Goal: Check status: Check status

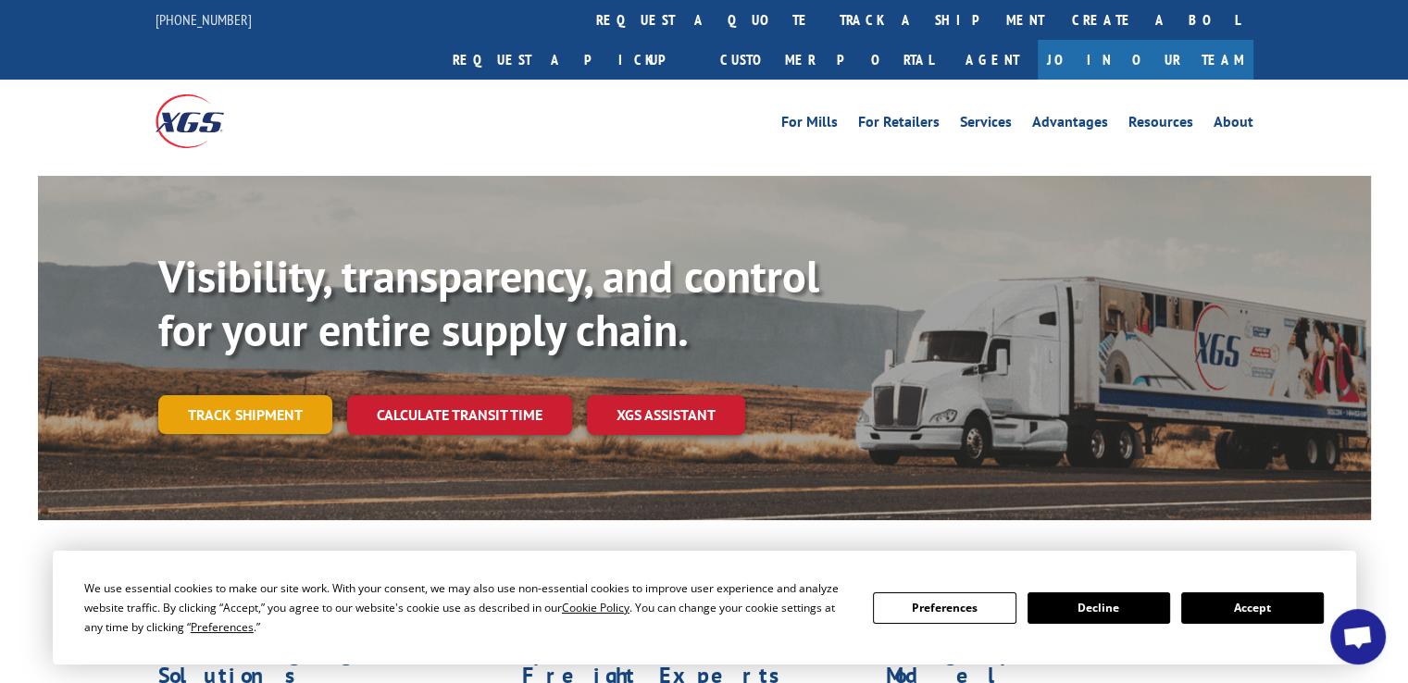
click at [283, 395] on link "Track shipment" at bounding box center [245, 414] width 174 height 39
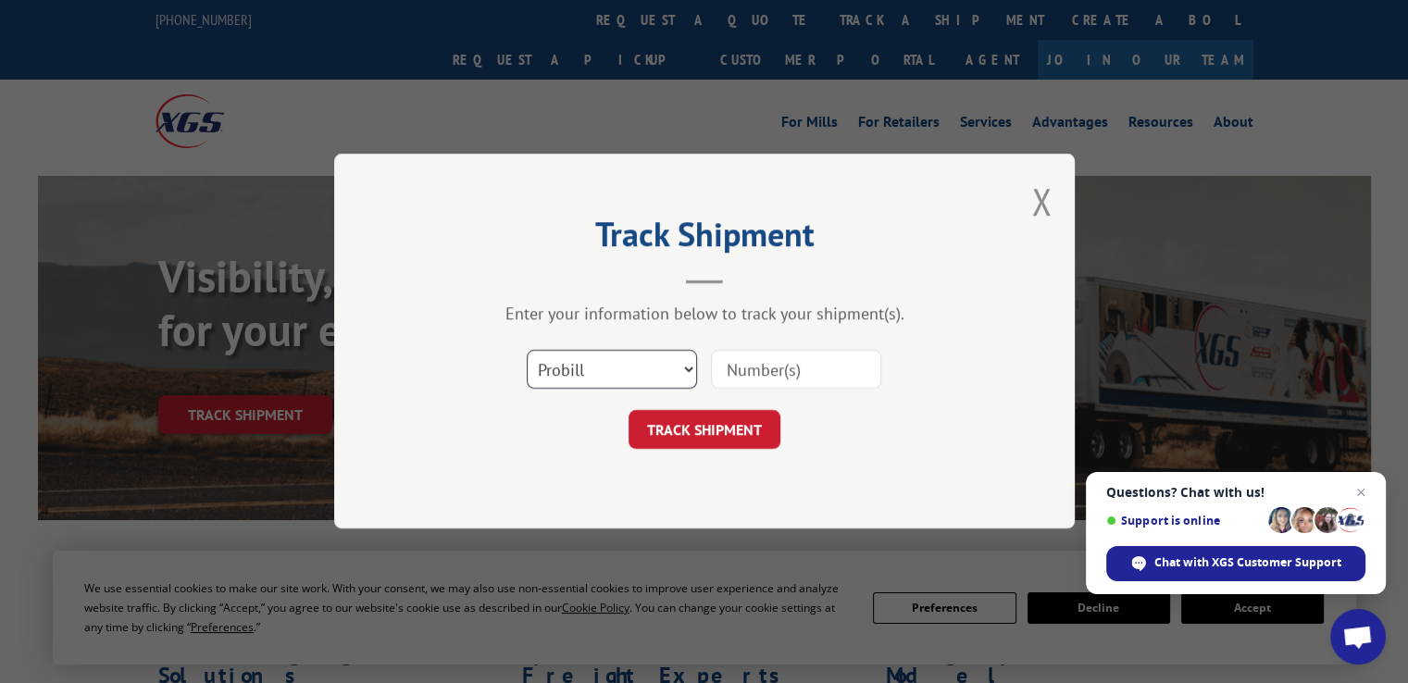
click at [686, 370] on select "Select category... Probill BOL PO" at bounding box center [612, 370] width 170 height 39
click at [527, 351] on select "Select category... Probill BOL PO" at bounding box center [612, 370] width 170 height 39
click at [824, 366] on input at bounding box center [796, 370] width 170 height 39
type input "2871562"
click at [727, 434] on button "TRACK SHIPMENT" at bounding box center [705, 430] width 152 height 39
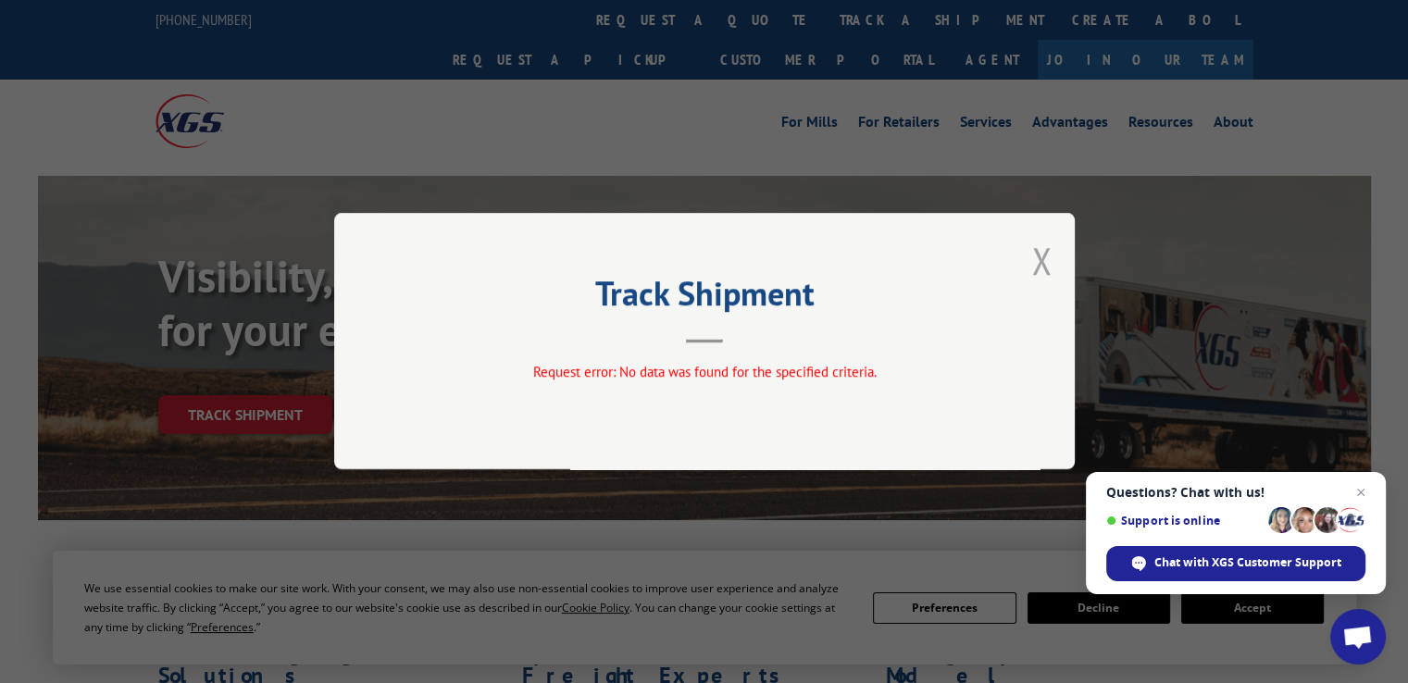
click at [1041, 261] on button "Close modal" at bounding box center [1041, 260] width 20 height 49
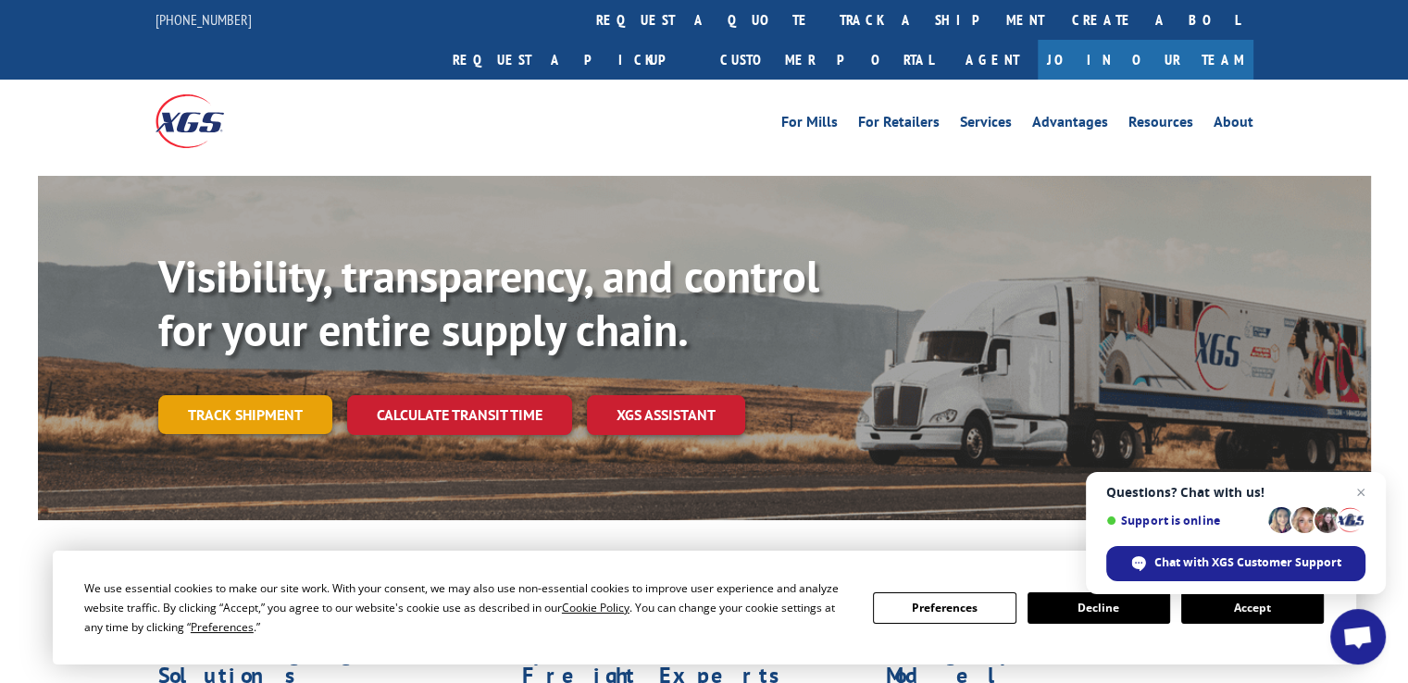
click at [244, 395] on link "Track shipment" at bounding box center [245, 414] width 174 height 39
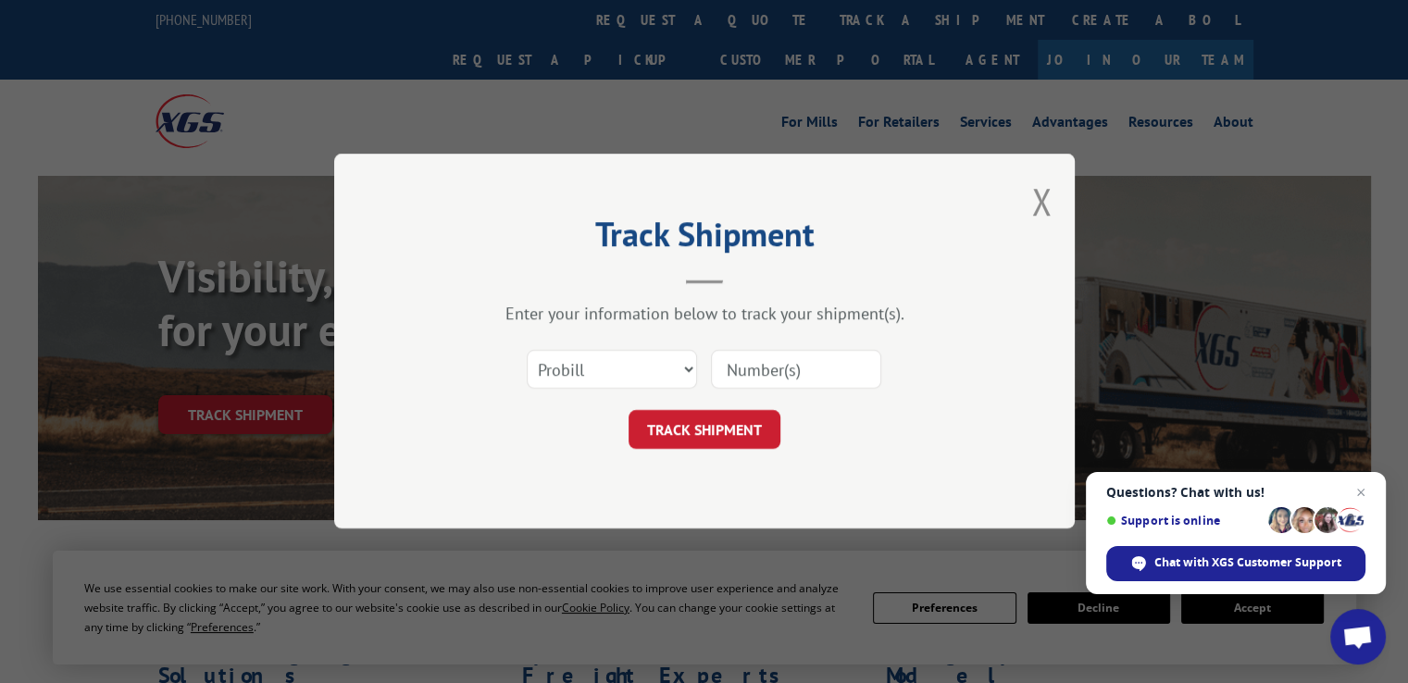
click at [767, 367] on input at bounding box center [796, 370] width 170 height 39
type input "2871562"
click at [678, 419] on button "TRACK SHIPMENT" at bounding box center [705, 430] width 152 height 39
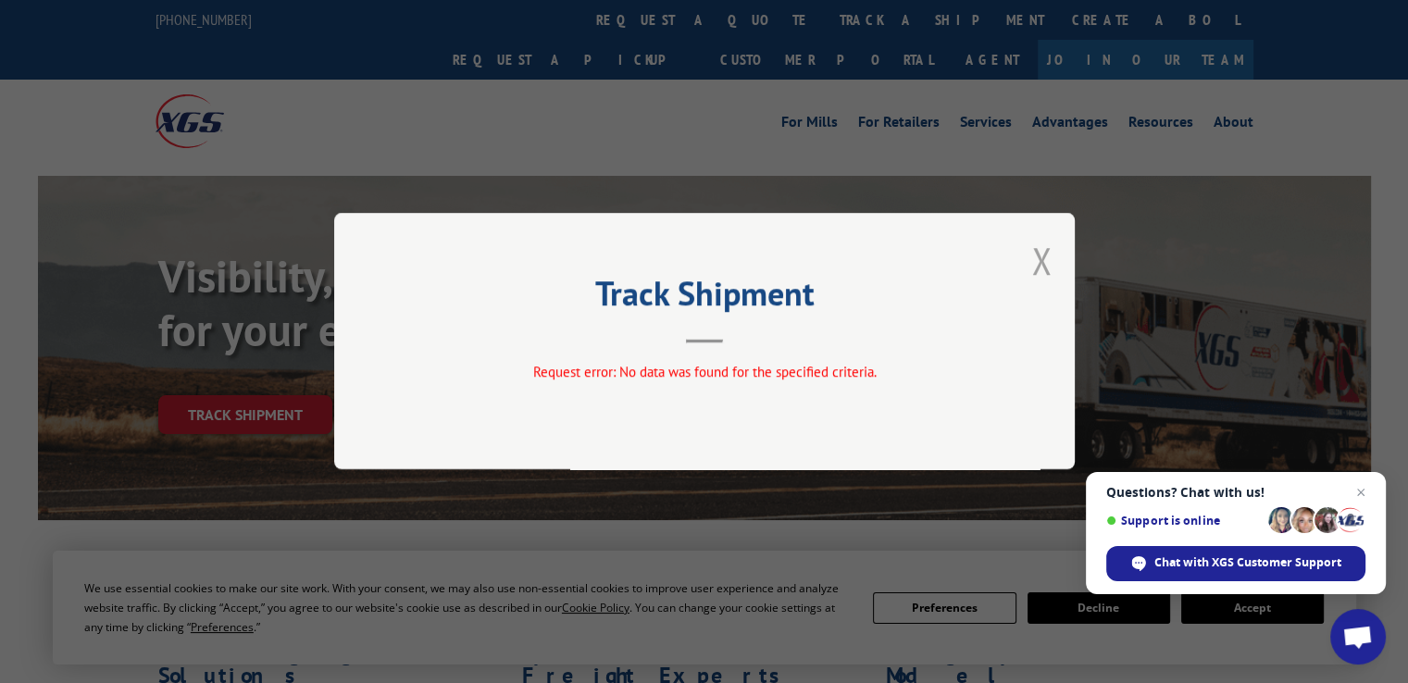
click at [1037, 252] on button "Close modal" at bounding box center [1041, 260] width 20 height 49
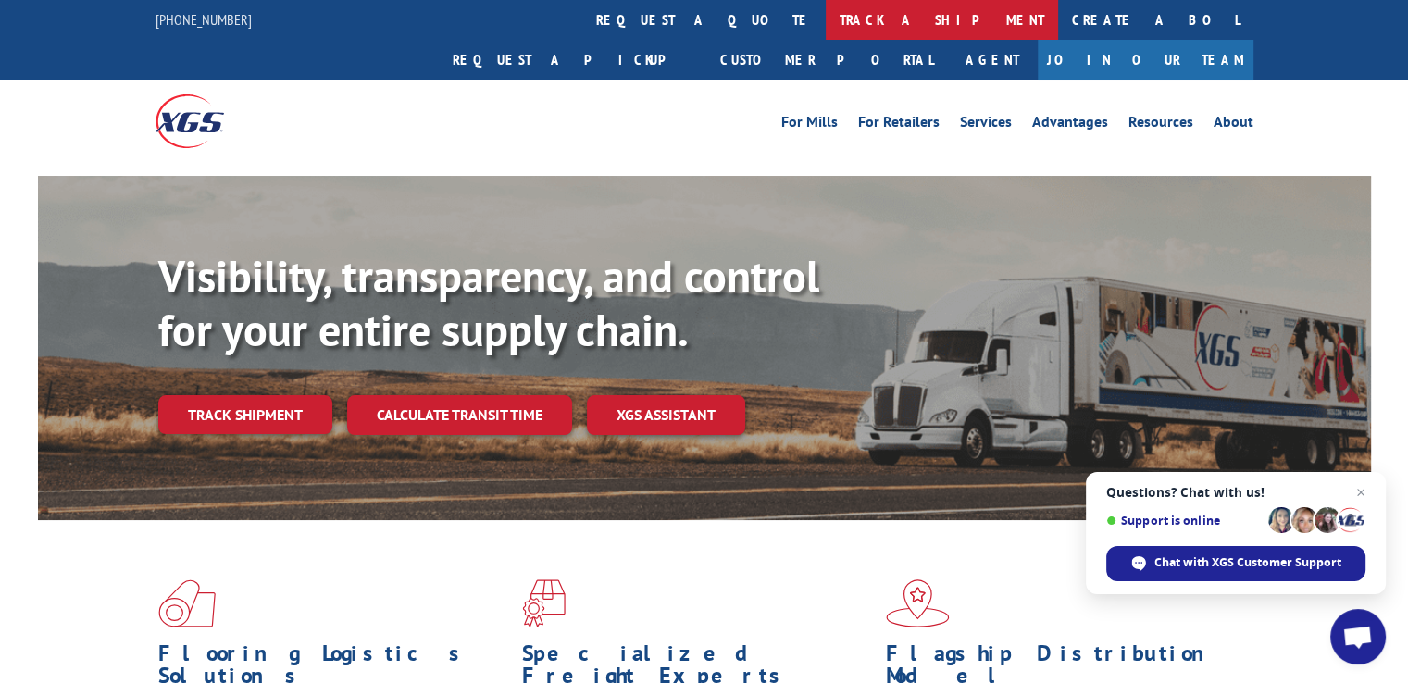
click at [826, 16] on link "track a shipment" at bounding box center [942, 20] width 232 height 40
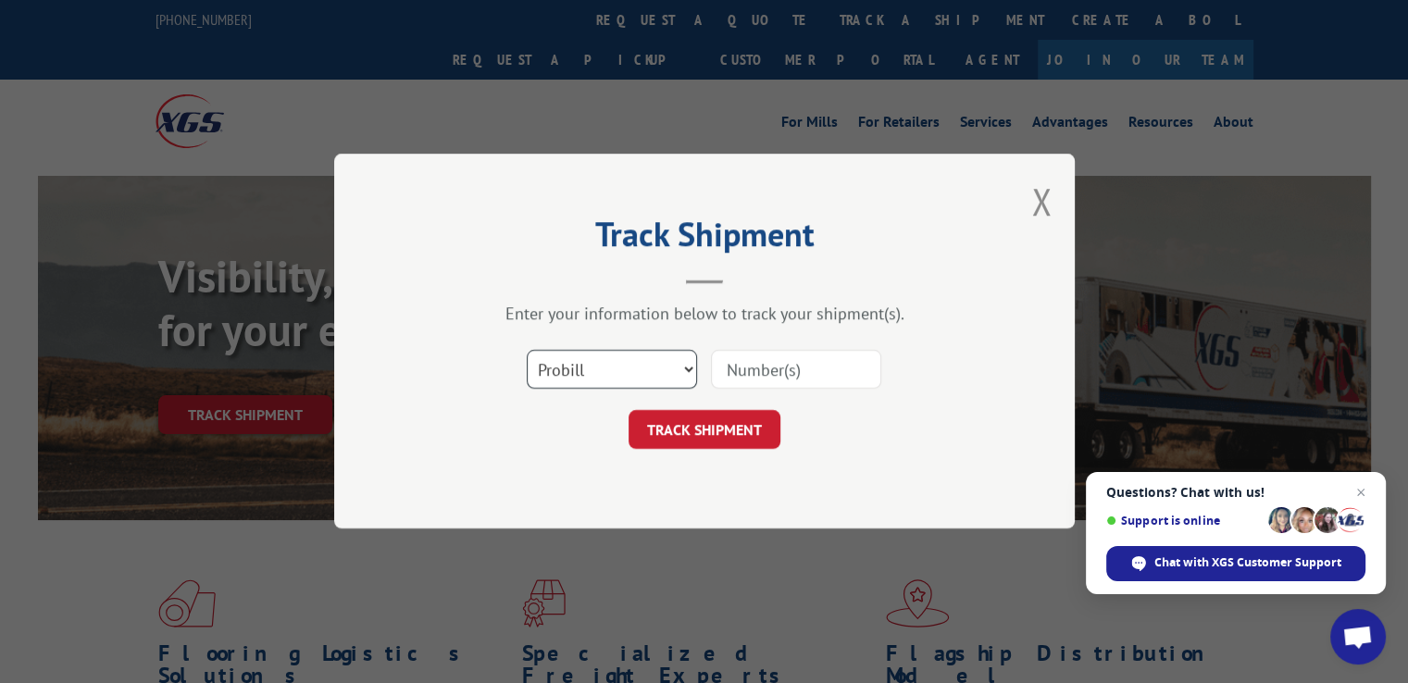
click at [688, 371] on select "Select category... Probill BOL PO" at bounding box center [612, 370] width 170 height 39
select select "bol"
click at [527, 351] on select "Select category... Probill BOL PO" at bounding box center [612, 370] width 170 height 39
click at [843, 371] on input at bounding box center [796, 370] width 170 height 39
type input "2871562"
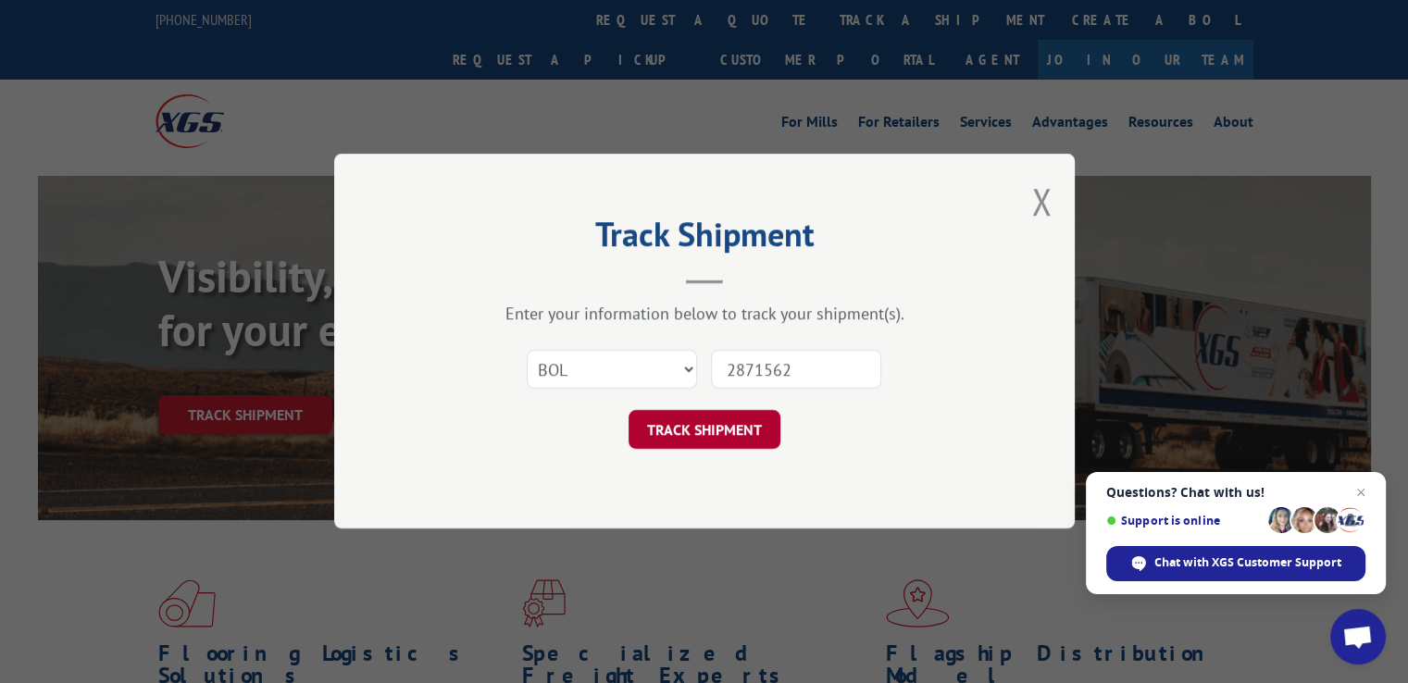
click at [727, 426] on button "TRACK SHIPMENT" at bounding box center [705, 430] width 152 height 39
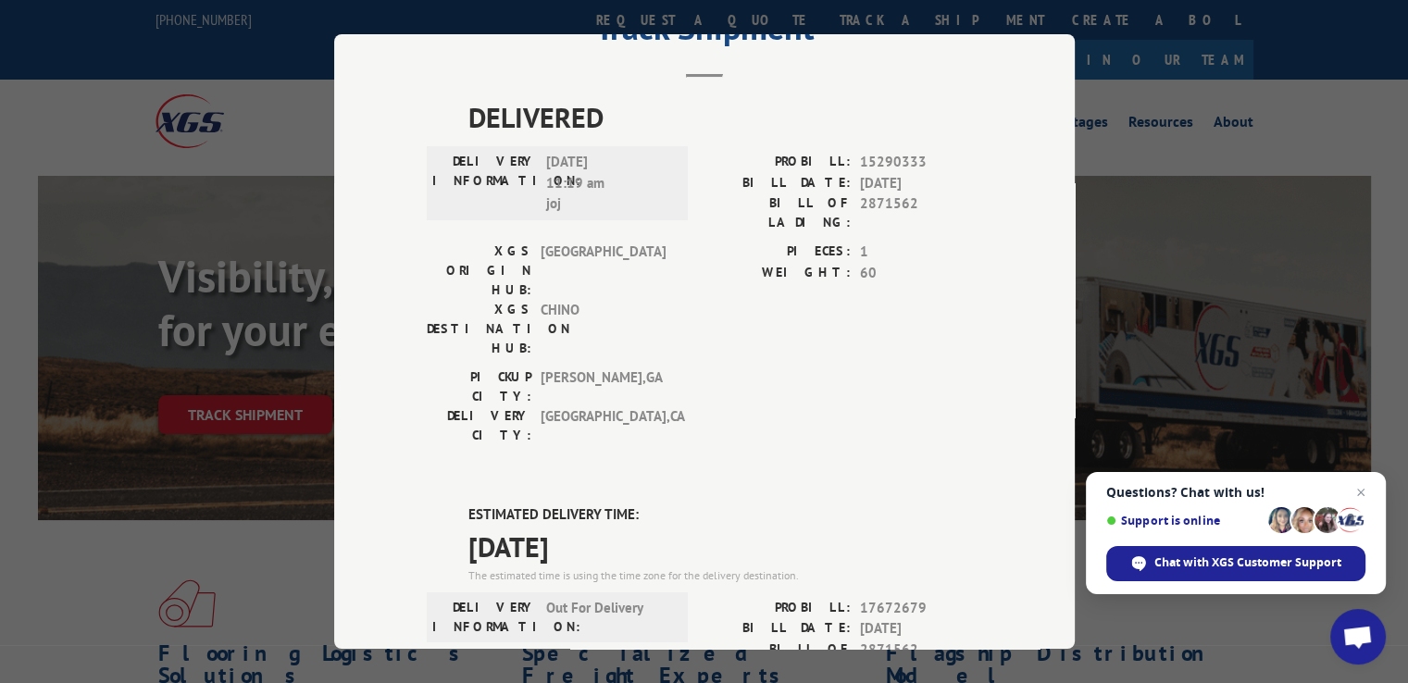
scroll to position [30, 0]
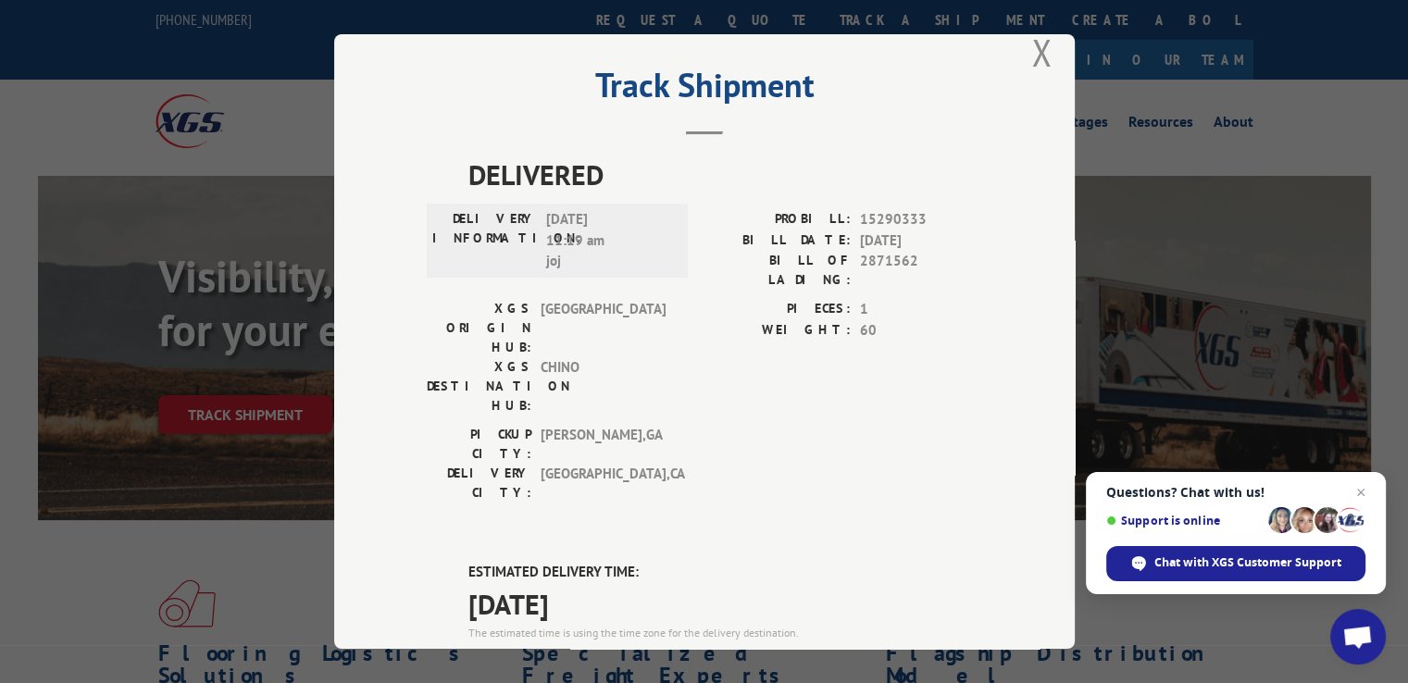
click at [1055, 86] on div "Track Shipment DELIVERED DELIVERY INFORMATION: [DATE] 11:19 am joj PROBILL: 152…" at bounding box center [704, 341] width 741 height 615
click at [1031, 46] on button "Close modal" at bounding box center [1041, 52] width 20 height 49
